Goal: Information Seeking & Learning: Learn about a topic

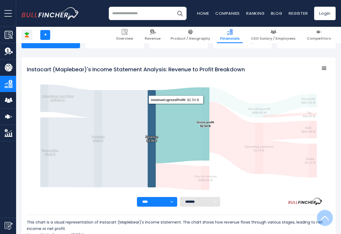
scroll to position [291, 0]
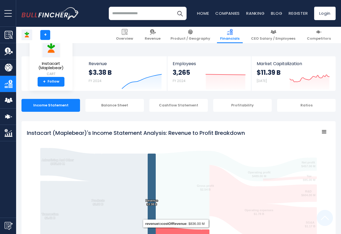
scroll to position [291, 0]
